Goal: Communication & Community: Answer question/provide support

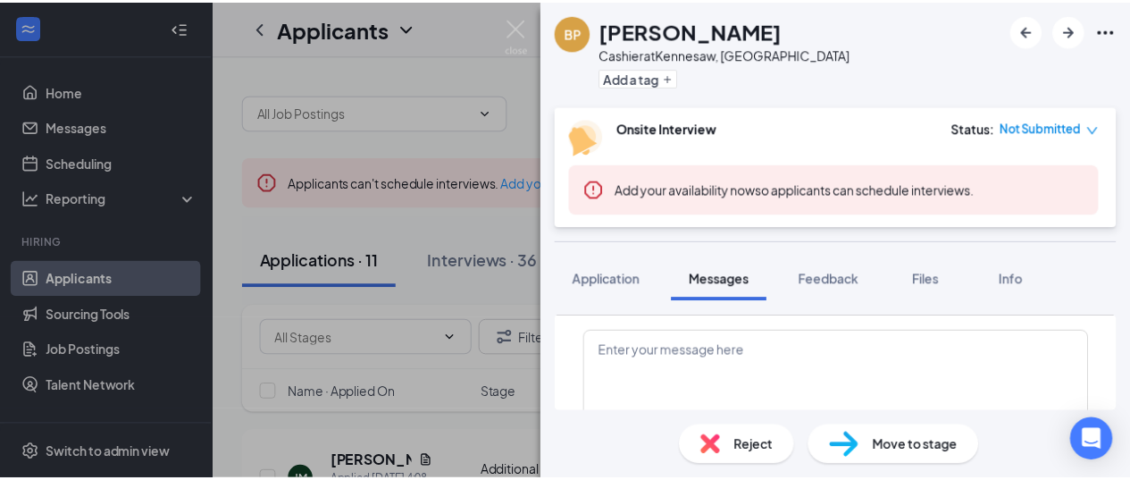
scroll to position [1101, 0]
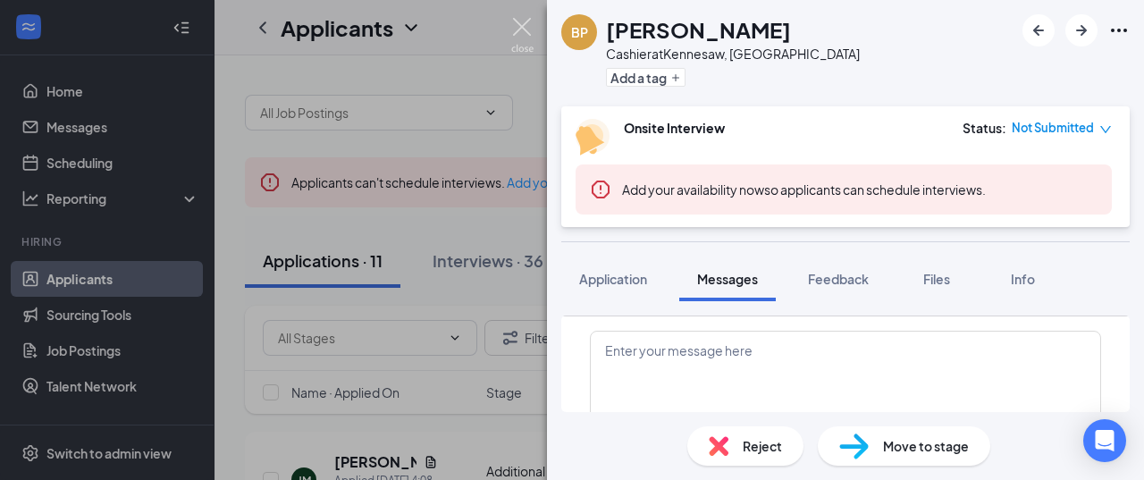
click at [515, 29] on img at bounding box center [522, 35] width 22 height 35
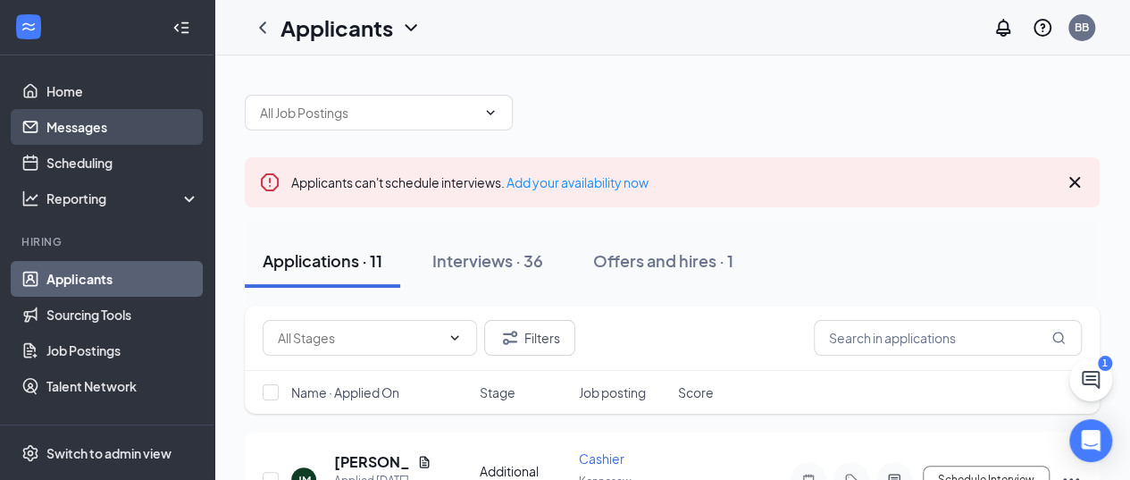
click at [102, 129] on link "Messages" at bounding box center [122, 127] width 153 height 36
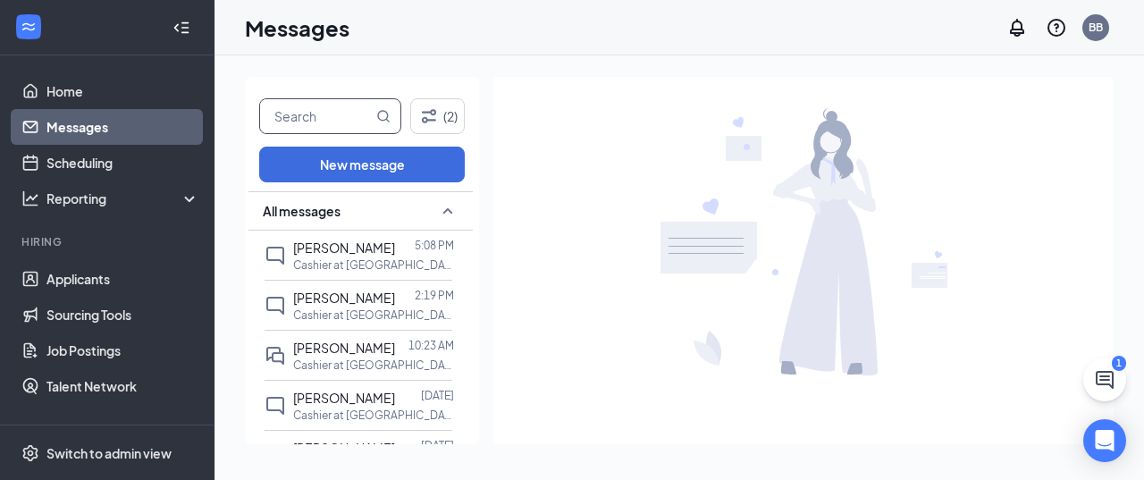
click at [323, 123] on input "text" at bounding box center [316, 116] width 113 height 34
click at [323, 353] on span "[PERSON_NAME]" at bounding box center [344, 347] width 102 height 16
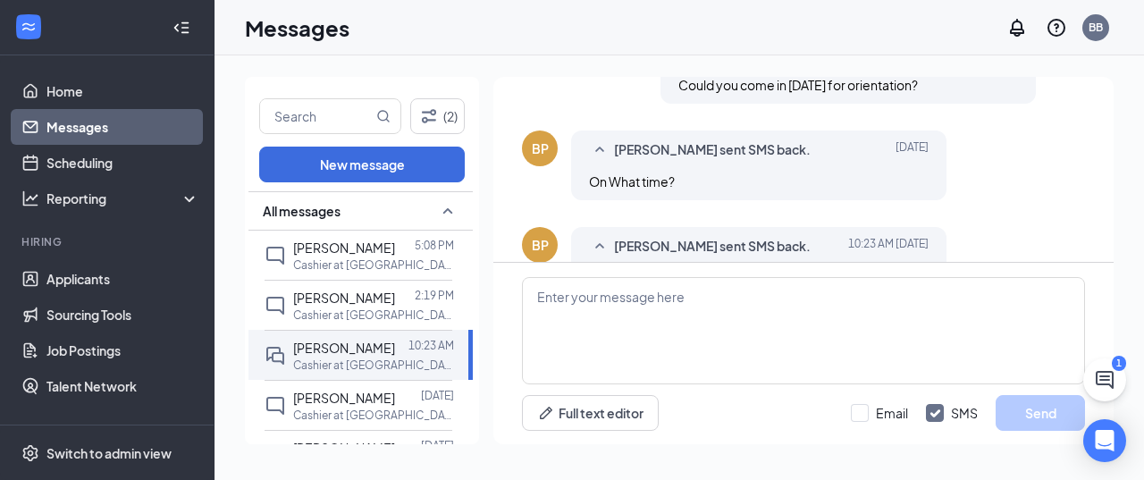
scroll to position [836, 0]
click at [931, 297] on textarea at bounding box center [803, 330] width 563 height 107
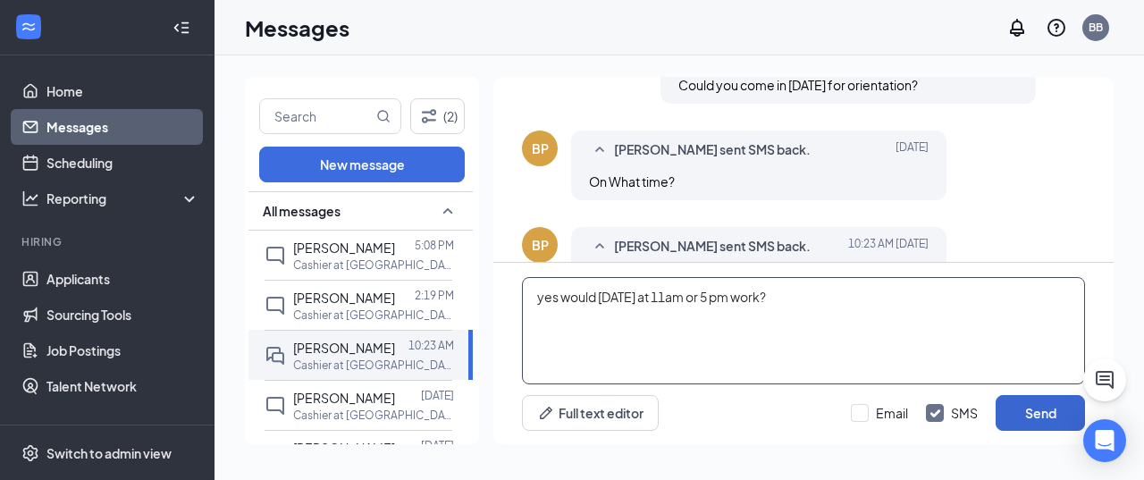
type textarea "yes would [DATE] at 11am or 5 pm work?"
click at [1006, 411] on button "Send" at bounding box center [1039, 413] width 89 height 36
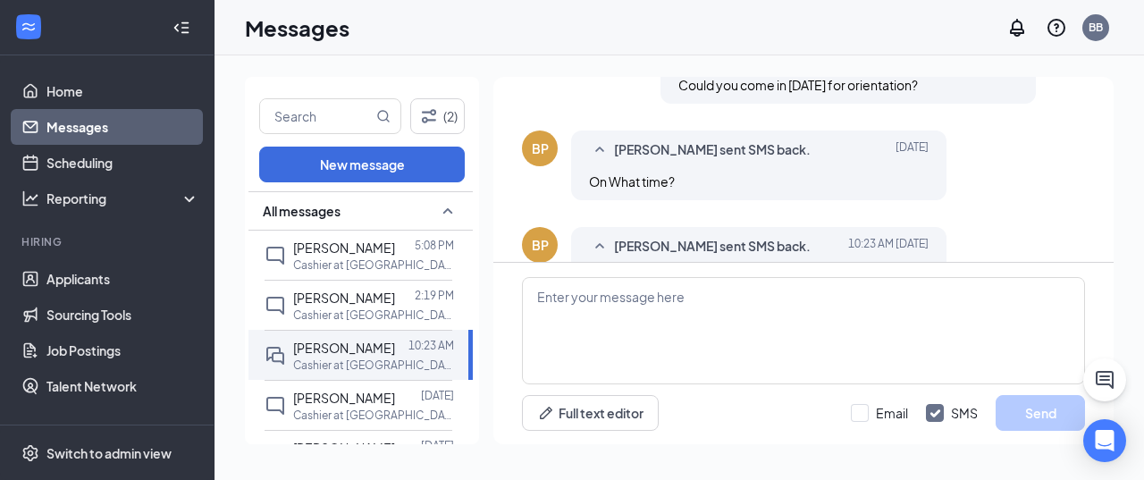
scroll to position [933, 0]
